Goal: Complete application form

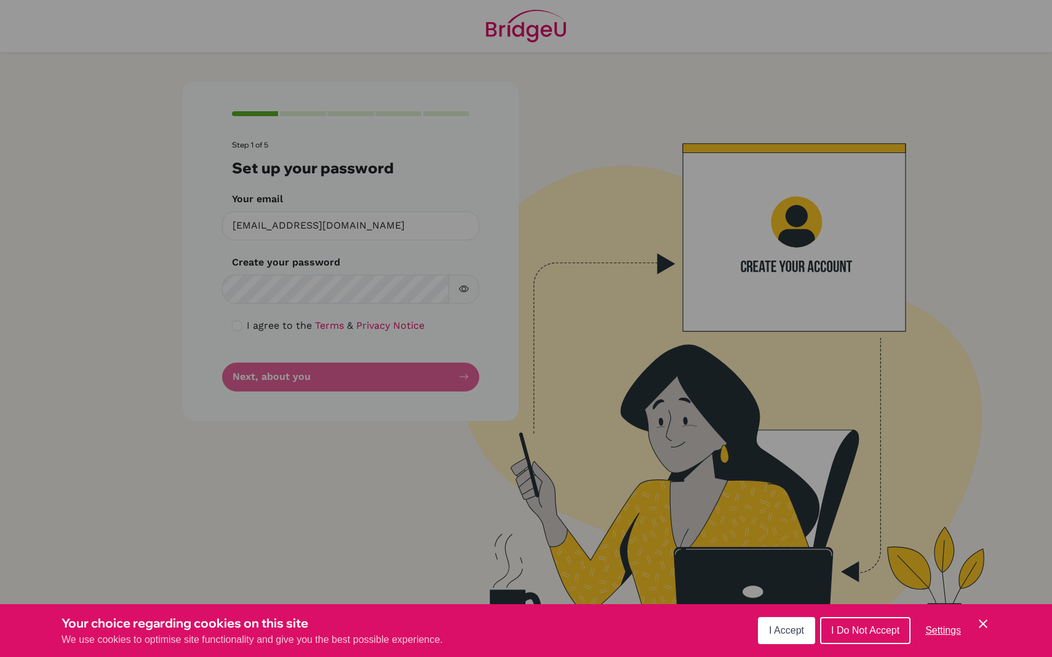
click at [985, 631] on icon "Cookie Control Close Icon" at bounding box center [982, 624] width 15 height 15
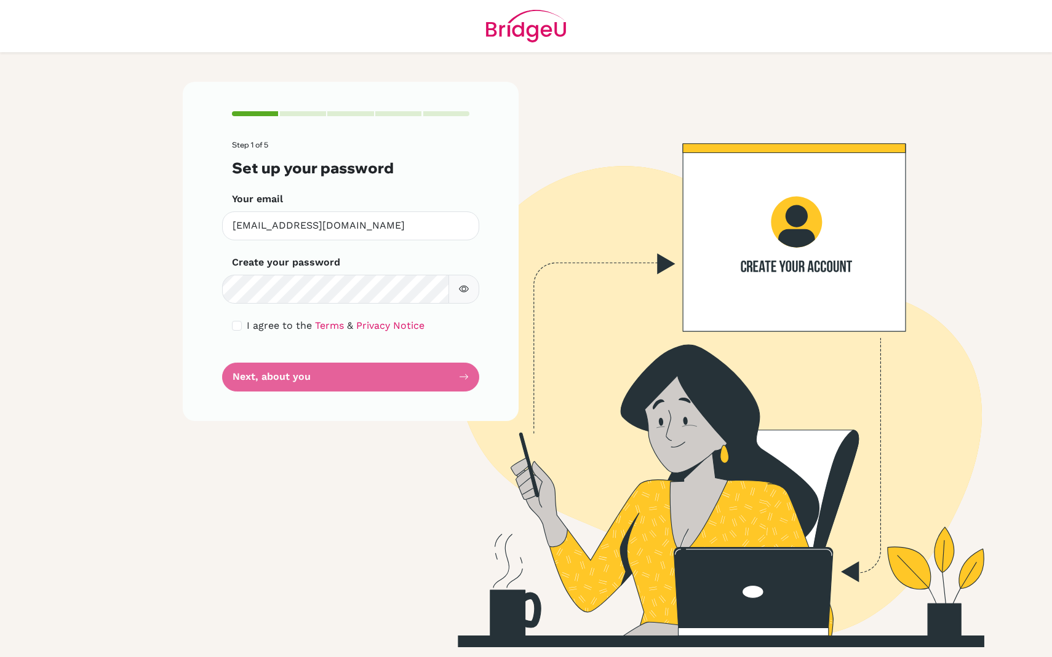
click at [469, 287] on button "button" at bounding box center [463, 289] width 31 height 29
click at [238, 327] on input "checkbox" at bounding box center [237, 326] width 10 height 10
checkbox input "true"
click at [461, 282] on button "button" at bounding box center [463, 289] width 31 height 29
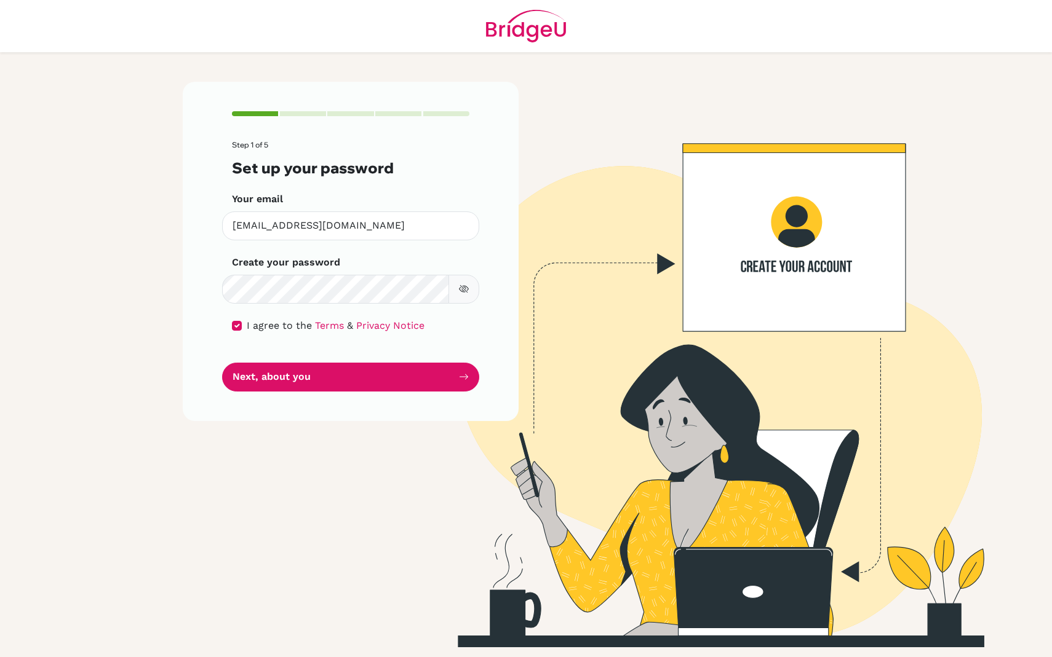
click at [461, 282] on button "button" at bounding box center [463, 289] width 31 height 29
click at [392, 375] on button "Next, about you" at bounding box center [350, 377] width 257 height 29
click at [355, 376] on button "Next, about you" at bounding box center [350, 377] width 257 height 29
